Goal: Task Accomplishment & Management: Manage account settings

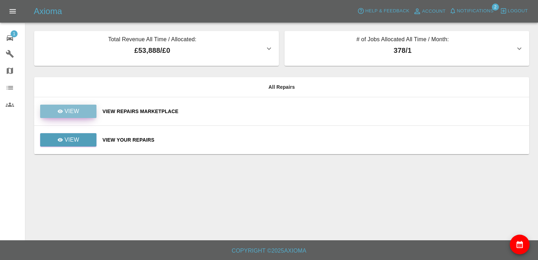
click at [73, 111] on p "View" at bounding box center [71, 111] width 15 height 8
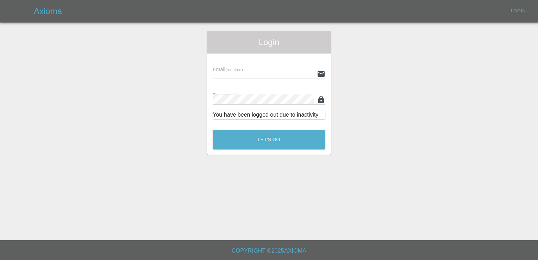
type input "[EMAIL_ADDRESS][DOMAIN_NAME]"
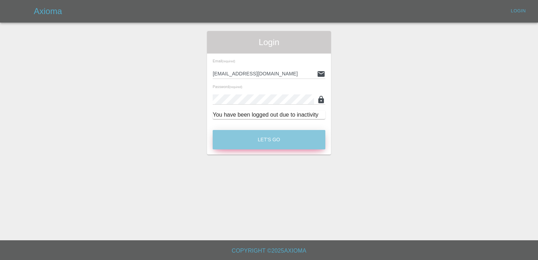
click at [272, 135] on button "Let's Go" at bounding box center [269, 139] width 113 height 19
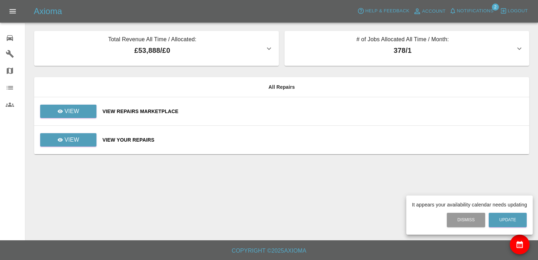
click at [58, 112] on div at bounding box center [269, 130] width 538 height 260
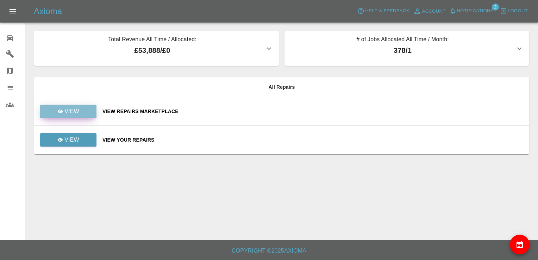
click at [74, 112] on p "View" at bounding box center [71, 111] width 15 height 8
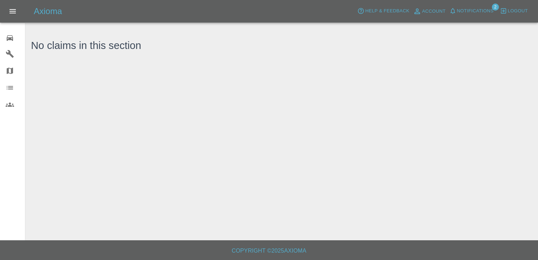
click at [7, 37] on icon at bounding box center [10, 38] width 6 height 6
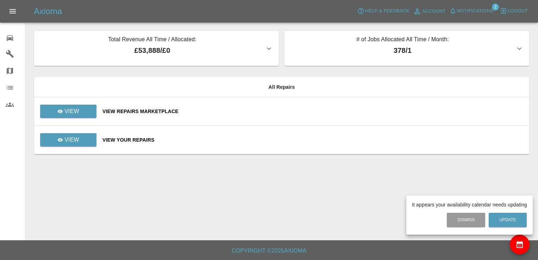
click at [85, 111] on div at bounding box center [269, 130] width 538 height 260
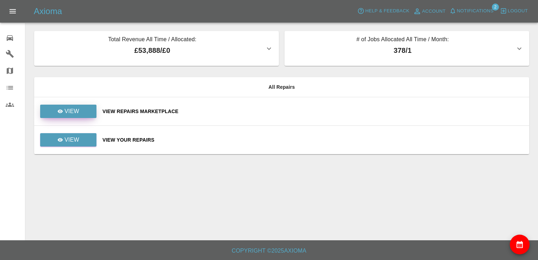
click at [85, 111] on link "View" at bounding box center [68, 111] width 56 height 13
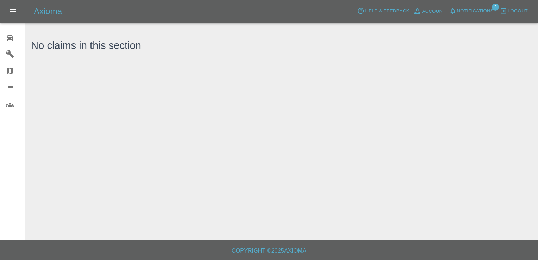
click at [16, 37] on div "0" at bounding box center [16, 37] width 20 height 10
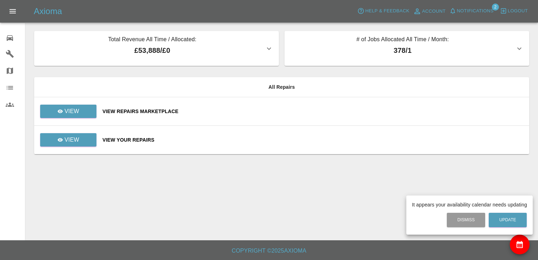
click at [146, 102] on div at bounding box center [269, 130] width 538 height 260
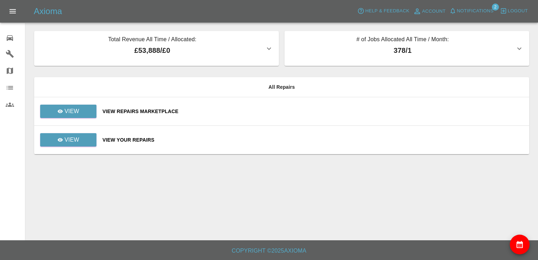
click at [138, 109] on div "View Repairs Marketplace" at bounding box center [312, 111] width 421 height 7
